Goal: Information Seeking & Learning: Learn about a topic

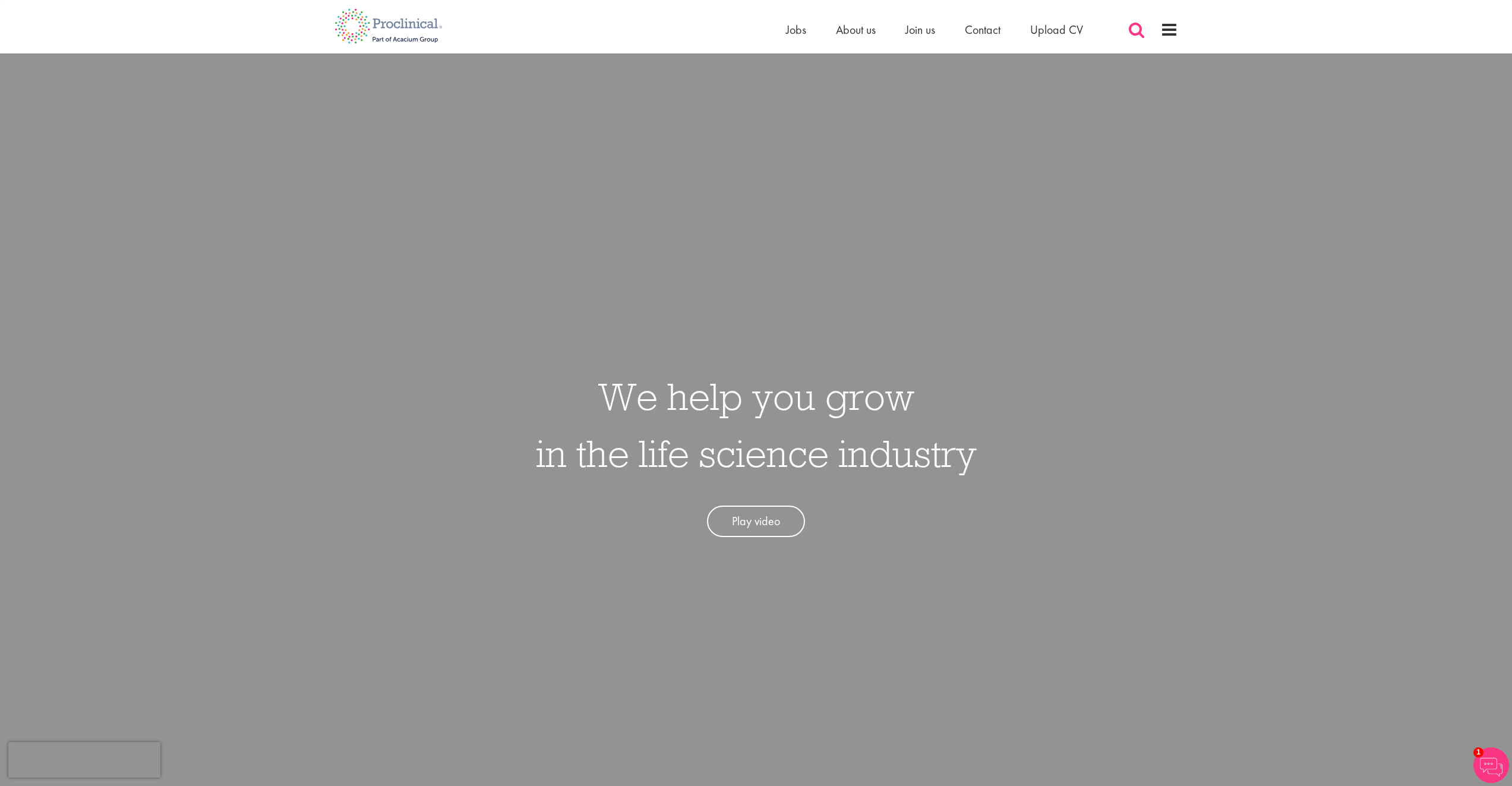
click at [1135, 26] on span at bounding box center [1137, 30] width 18 height 18
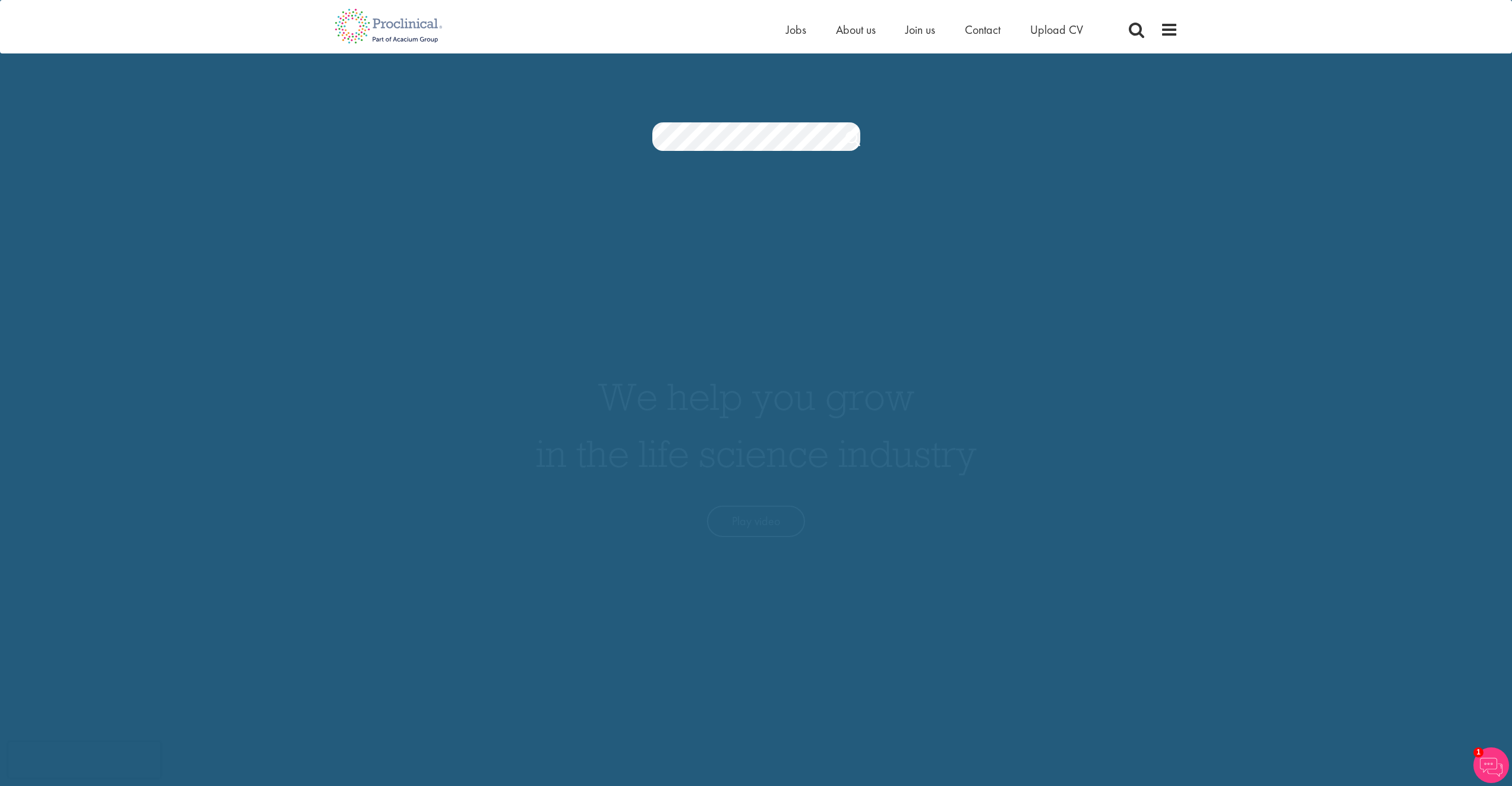
scroll to position [0, 98]
click at [856, 140] on link "Search" at bounding box center [853, 140] width 15 height 24
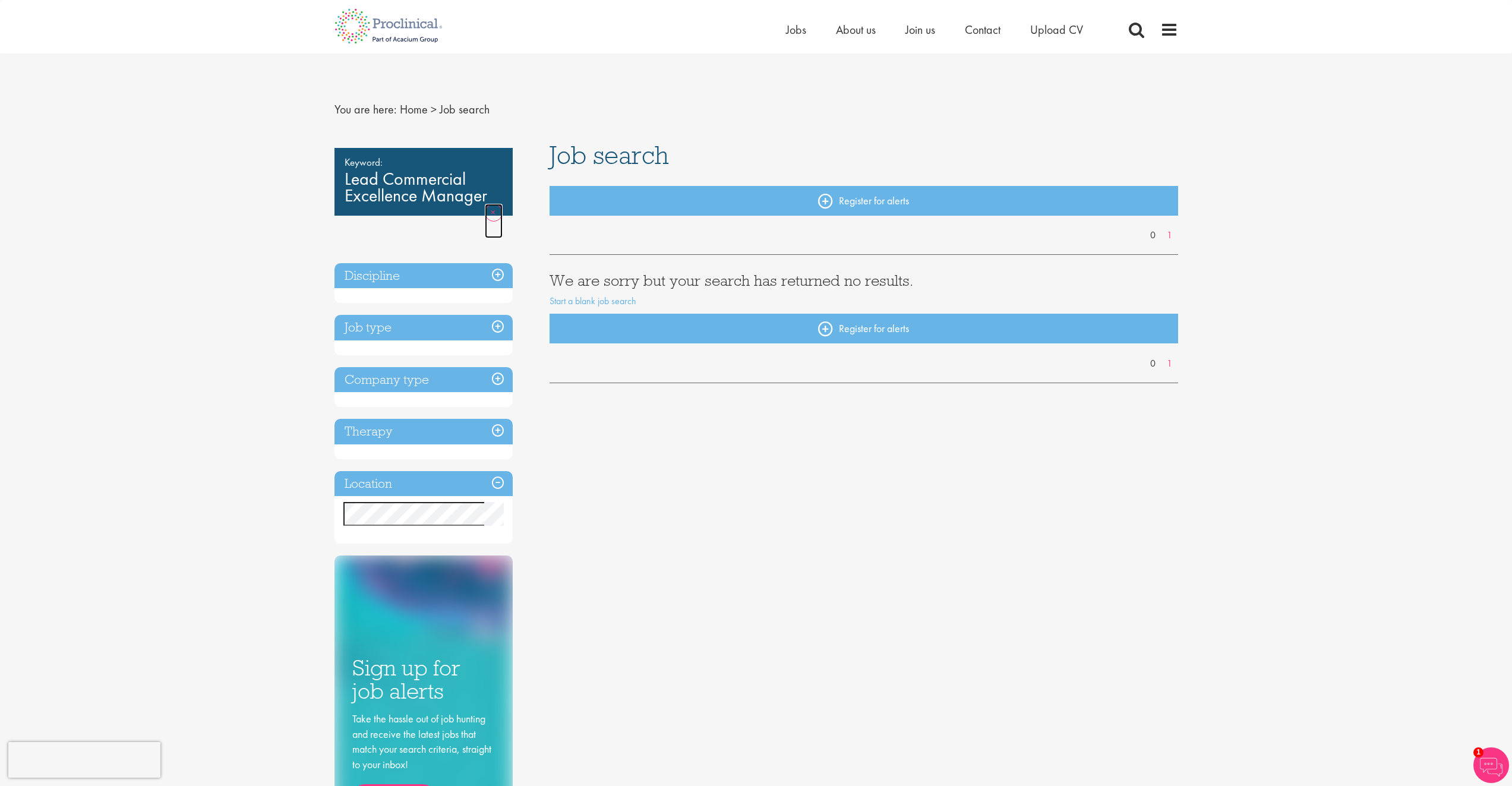
click at [493, 209] on link "Remove" at bounding box center [494, 221] width 18 height 34
click at [489, 211] on link "Remove" at bounding box center [494, 221] width 18 height 34
click at [494, 214] on link "Remove" at bounding box center [494, 221] width 18 height 34
click at [493, 214] on link "Remove" at bounding box center [494, 221] width 18 height 34
